Goal: Task Accomplishment & Management: Manage account settings

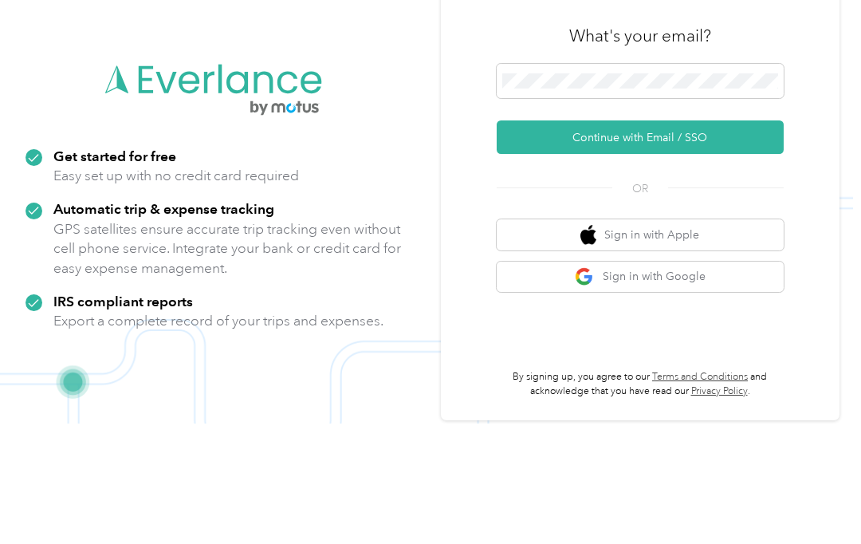
scroll to position [108, 0]
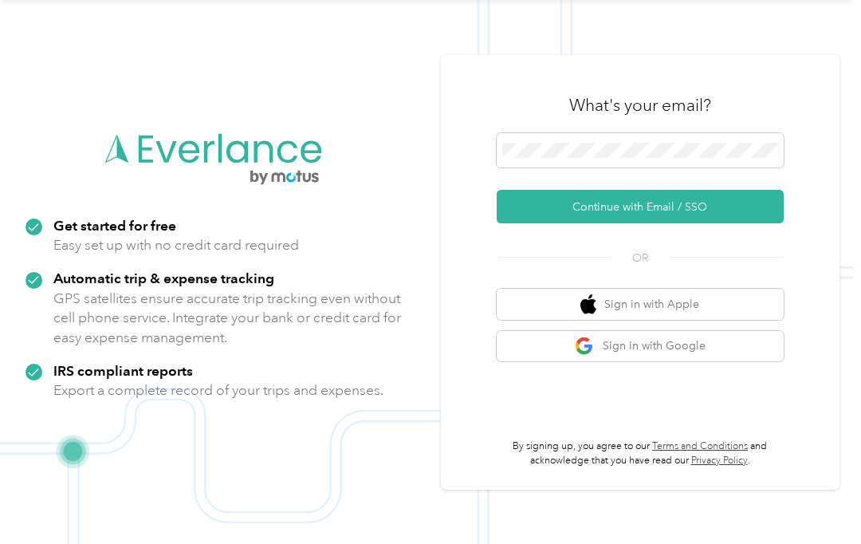
click at [749, 190] on button "Continue with Email / SSO" at bounding box center [640, 206] width 287 height 33
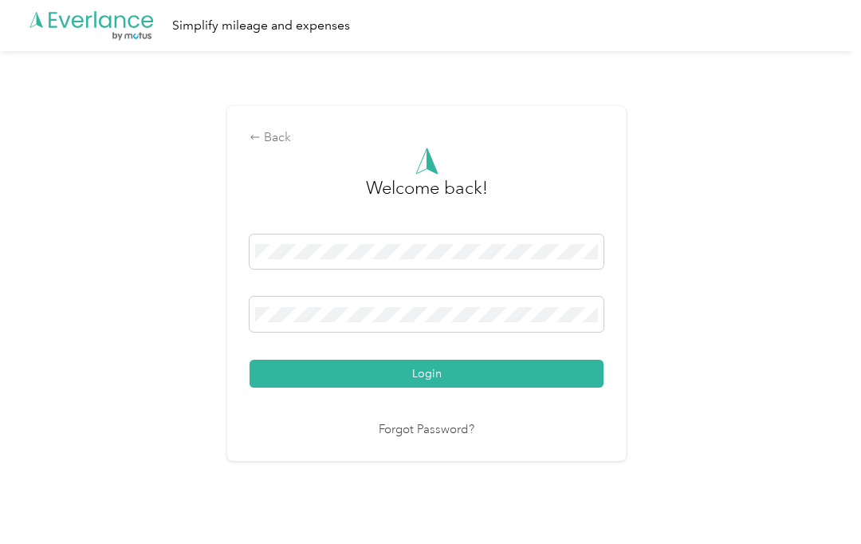
click at [291, 297] on span at bounding box center [427, 314] width 354 height 35
click at [430, 362] on button "Login" at bounding box center [427, 374] width 354 height 28
